Goal: Use online tool/utility

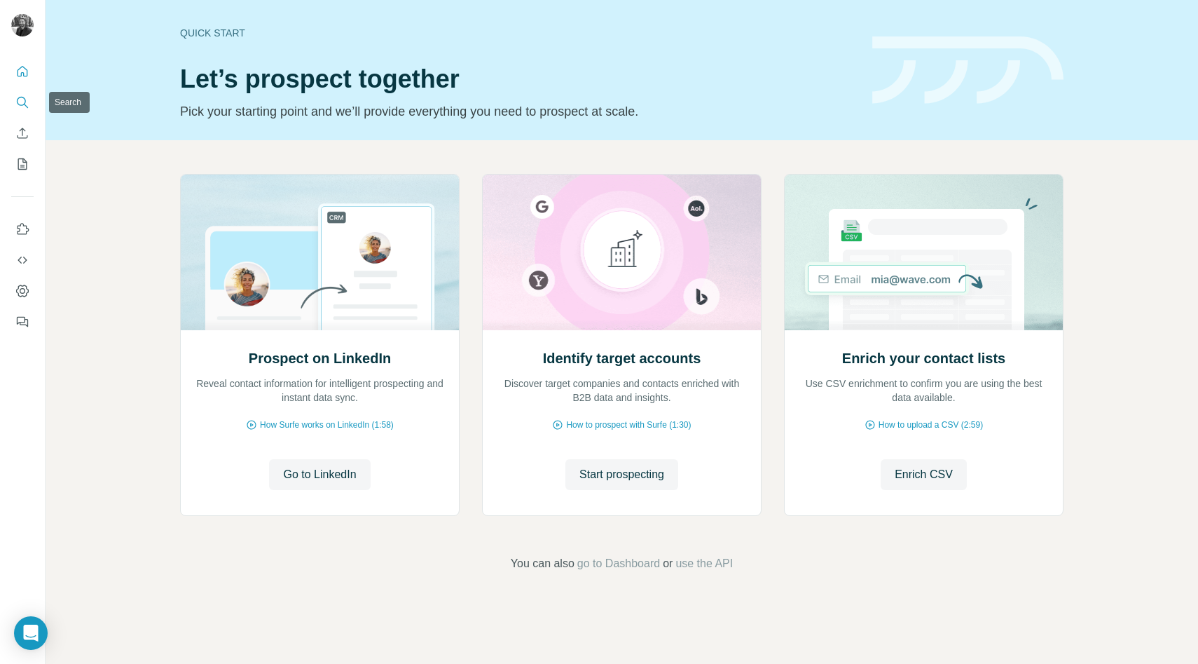
click at [20, 93] on button "Search" at bounding box center [22, 102] width 22 height 25
click at [21, 102] on icon "Search" at bounding box center [22, 102] width 14 height 14
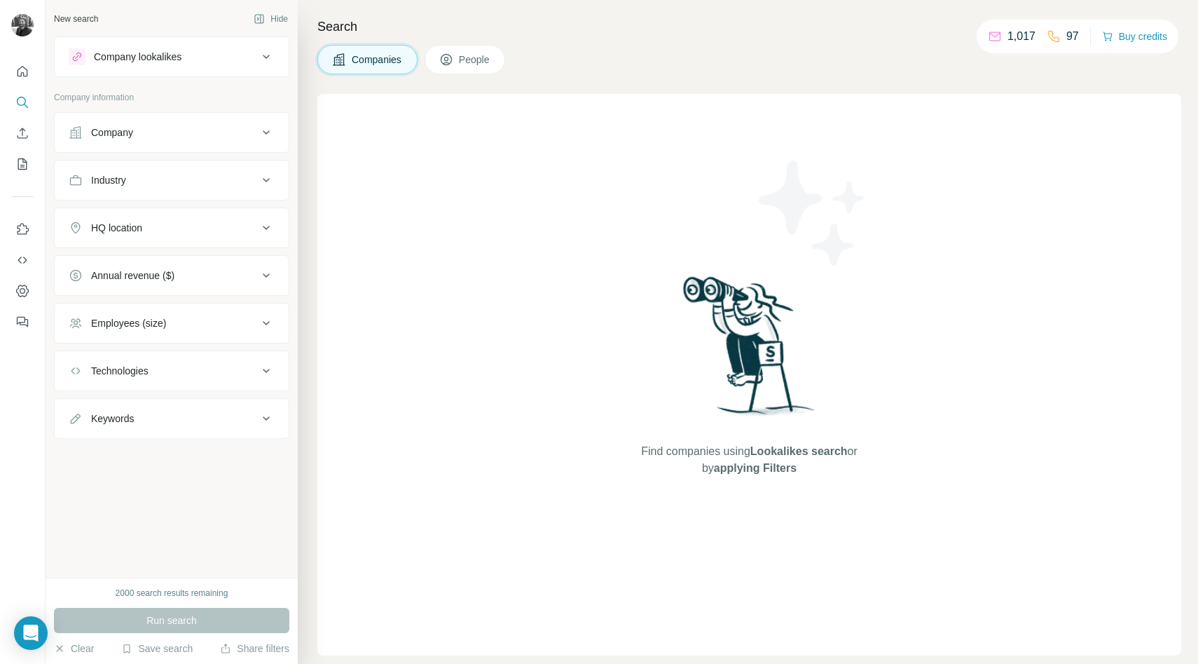
click at [264, 61] on icon at bounding box center [266, 56] width 17 height 17
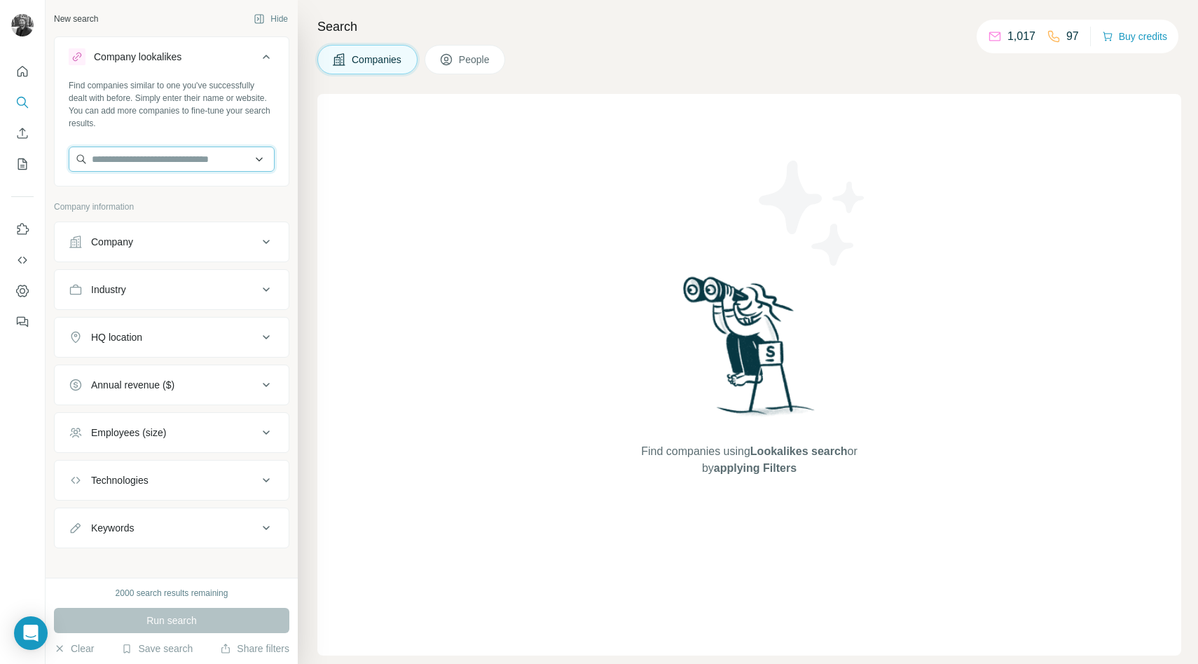
click at [200, 166] on input "text" at bounding box center [172, 158] width 206 height 25
type input "**********"
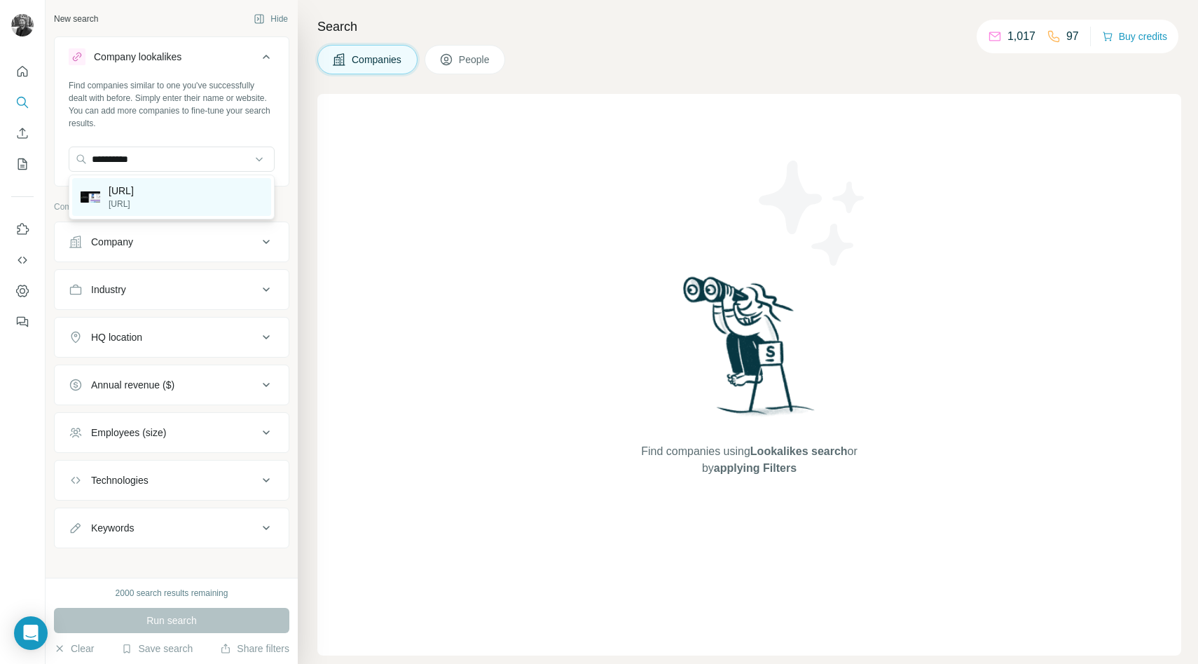
click at [188, 196] on div "[URL] [URL]" at bounding box center [171, 197] width 199 height 38
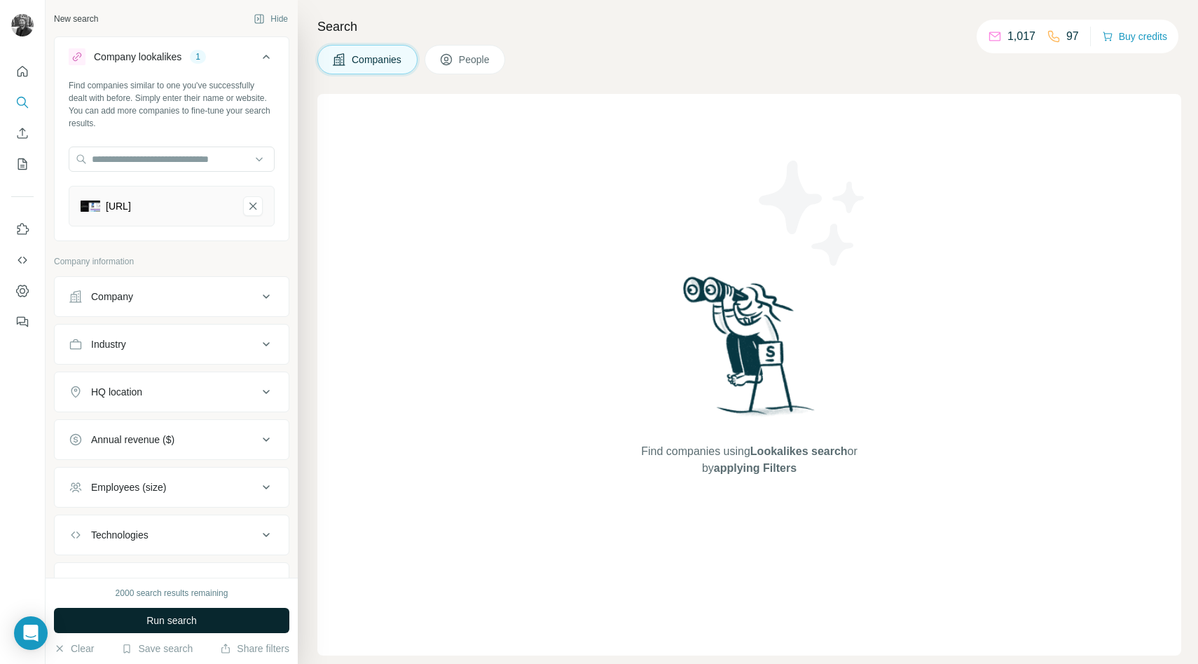
click at [223, 621] on button "Run search" at bounding box center [171, 619] width 235 height 25
